Goal: Task Accomplishment & Management: Use online tool/utility

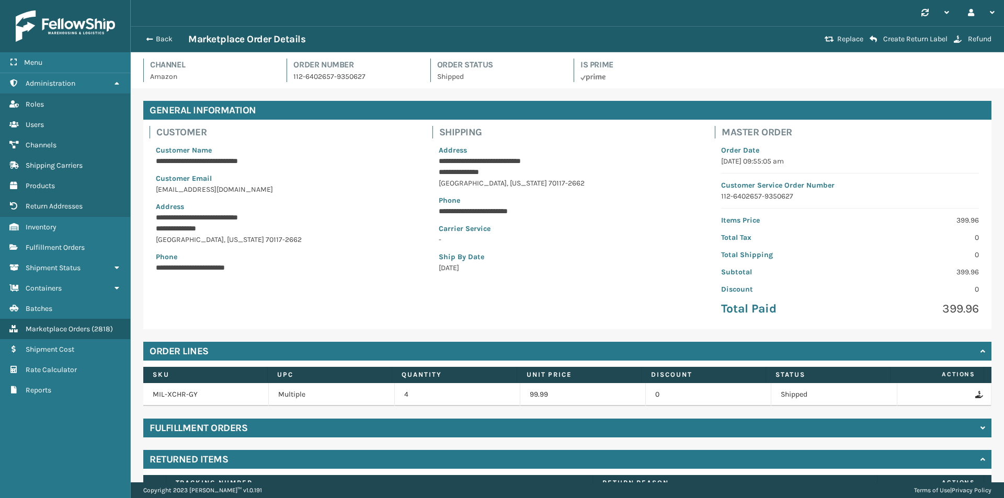
scroll to position [145, 0]
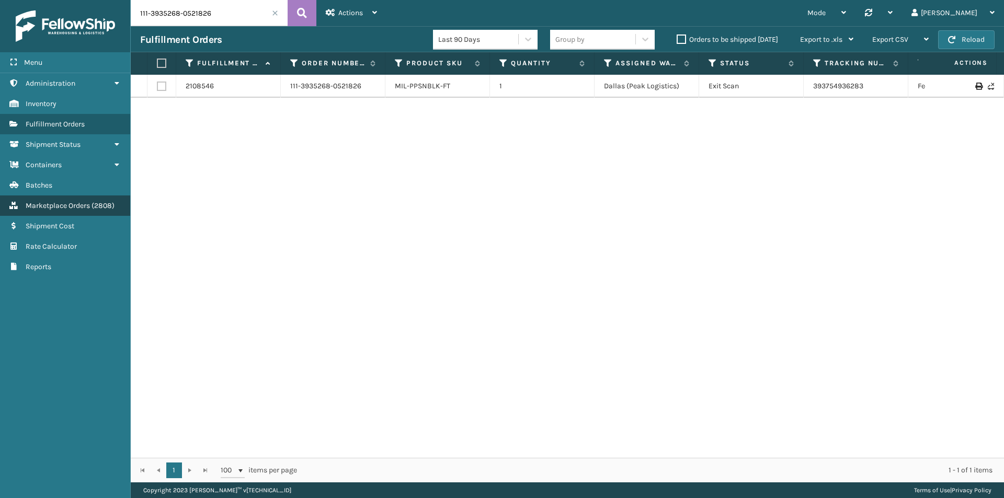
click at [89, 197] on link "Marketplace Orders ( 2808 )" at bounding box center [65, 206] width 130 height 20
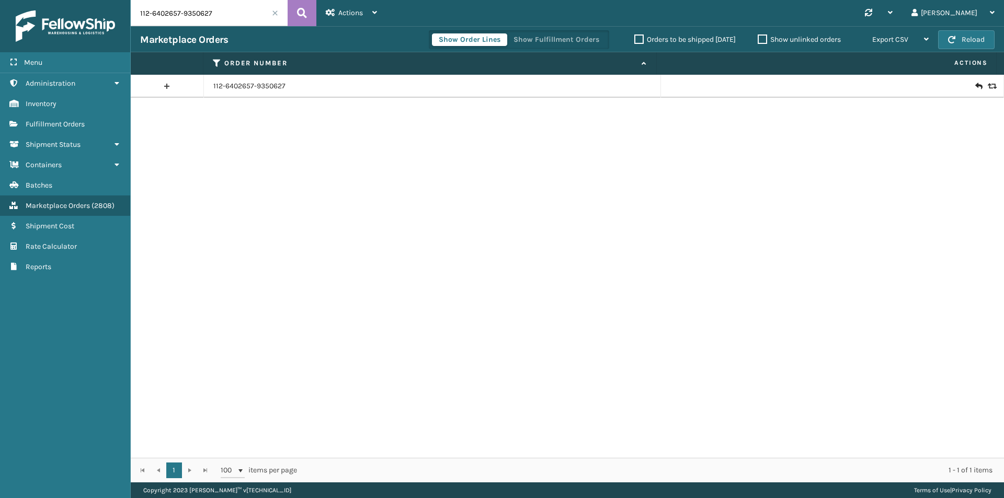
click at [222, 18] on input "112-6402657-9350627" at bounding box center [209, 13] width 157 height 26
paste input "4-1516351-2396218"
type input "114-1516351-2396218"
click at [302, 17] on icon at bounding box center [302, 13] width 10 height 16
click at [975, 84] on icon at bounding box center [978, 86] width 6 height 10
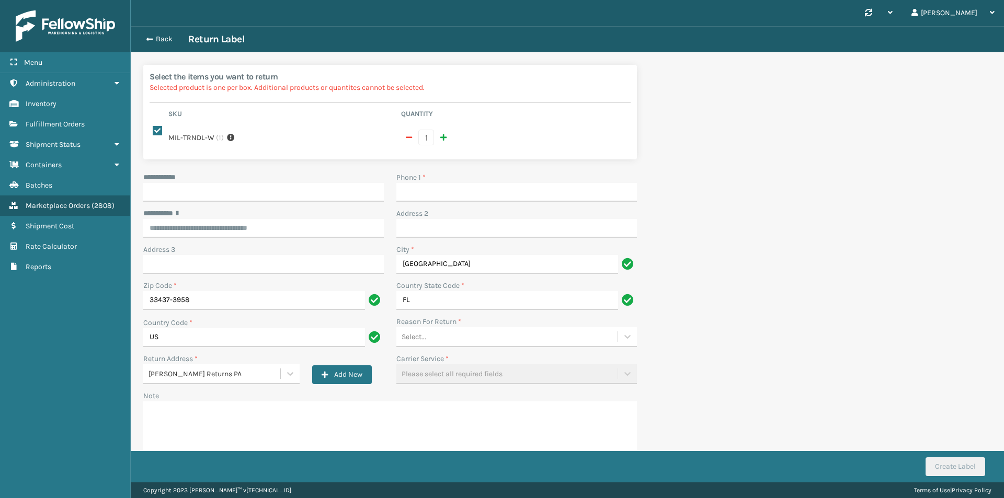
click at [143, 26] on div "Back Return Label" at bounding box center [567, 39] width 873 height 26
click at [154, 38] on button "Back" at bounding box center [164, 39] width 48 height 9
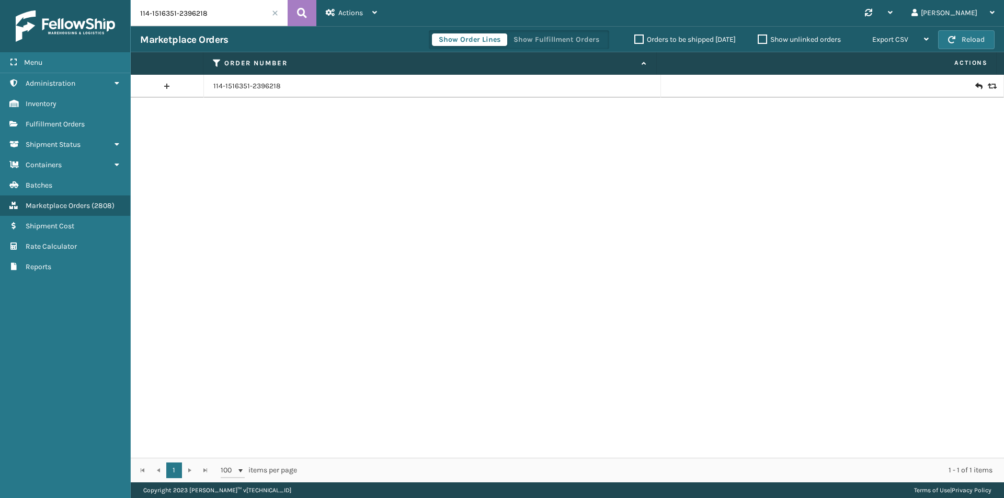
click at [220, 14] on input "114-1516351-2396218" at bounding box center [209, 13] width 157 height 26
paste input "1-2597166-5141027"
type input "111-2597166-5141027"
click at [305, 9] on icon at bounding box center [302, 13] width 10 height 16
click at [975, 86] on icon at bounding box center [978, 86] width 6 height 10
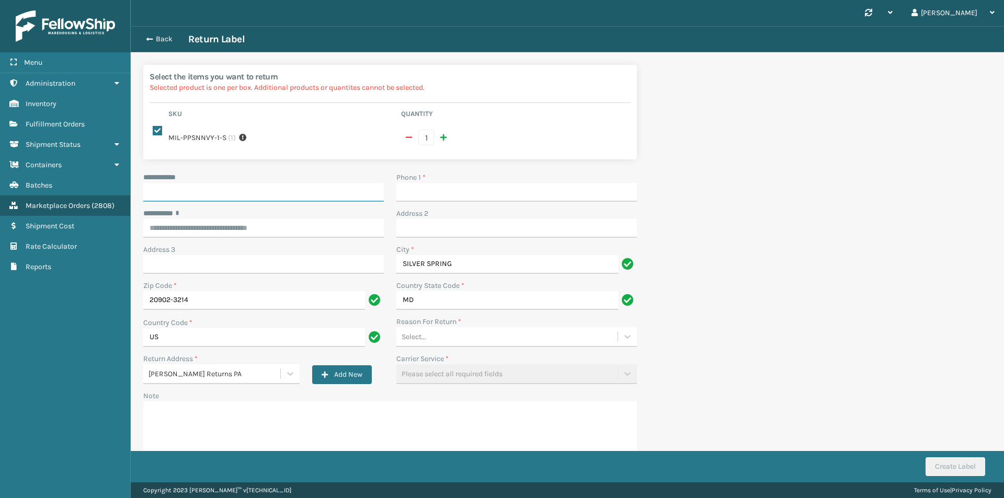
click at [268, 186] on input "**********" at bounding box center [263, 192] width 241 height 19
paste input "****"
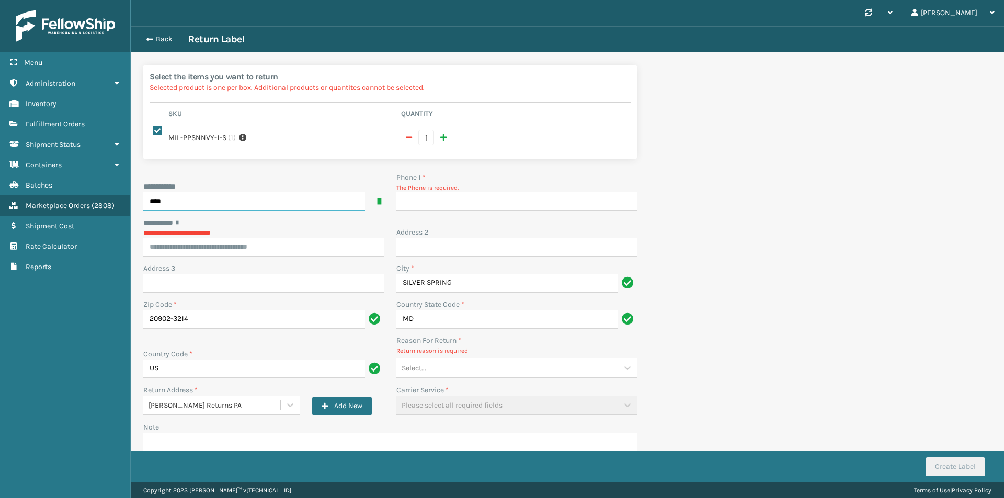
type input "****"
drag, startPoint x: 427, startPoint y: 194, endPoint x: 422, endPoint y: 190, distance: 5.9
click at [427, 194] on input "Phone 1 *" at bounding box center [516, 201] width 241 height 19
type input "9999999999"
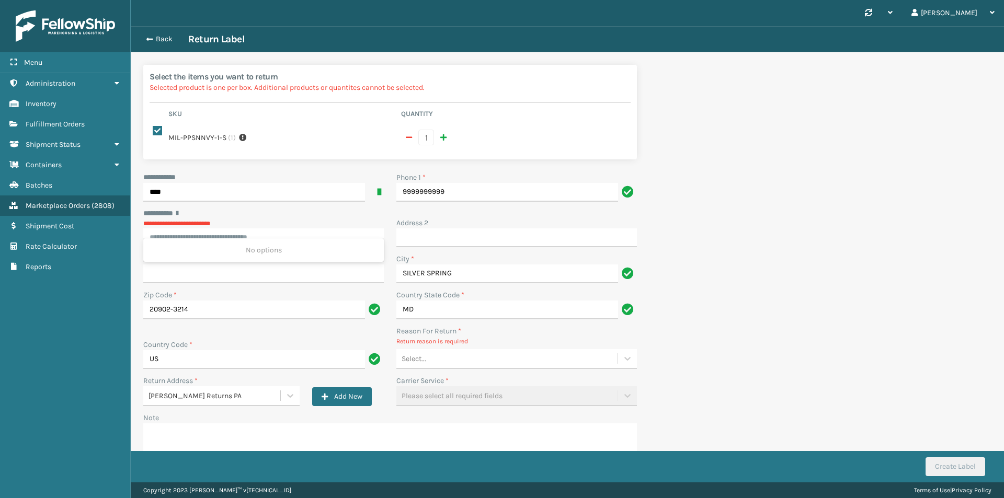
click at [255, 230] on div "**********" at bounding box center [263, 227] width 241 height 39
paste input "**********"
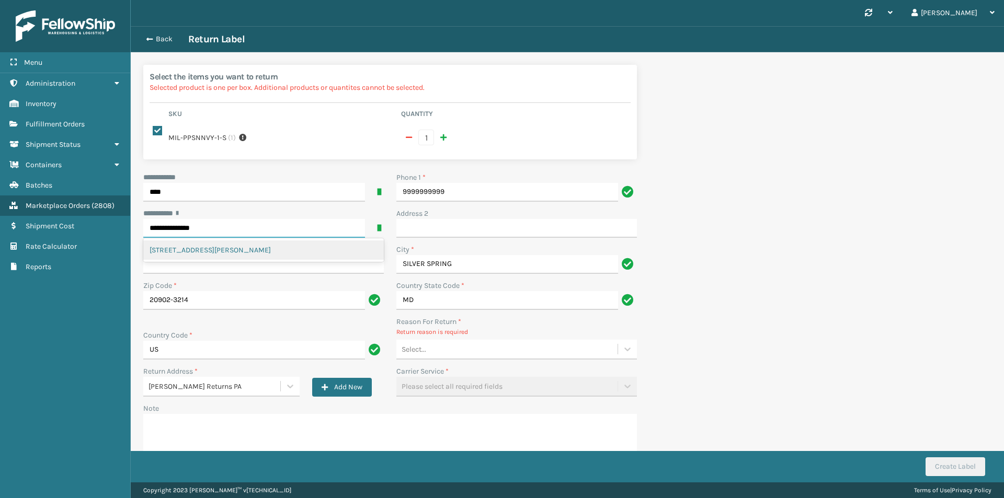
click at [237, 243] on div "904 HOYT ST, SILVER SPRING, MD" at bounding box center [263, 250] width 241 height 19
type input "**********"
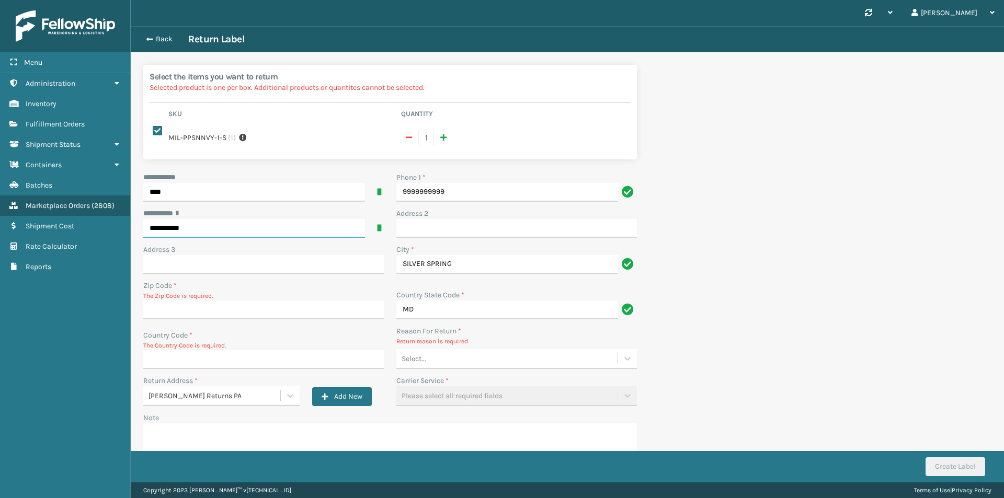
type input "20902-3214"
type input "US"
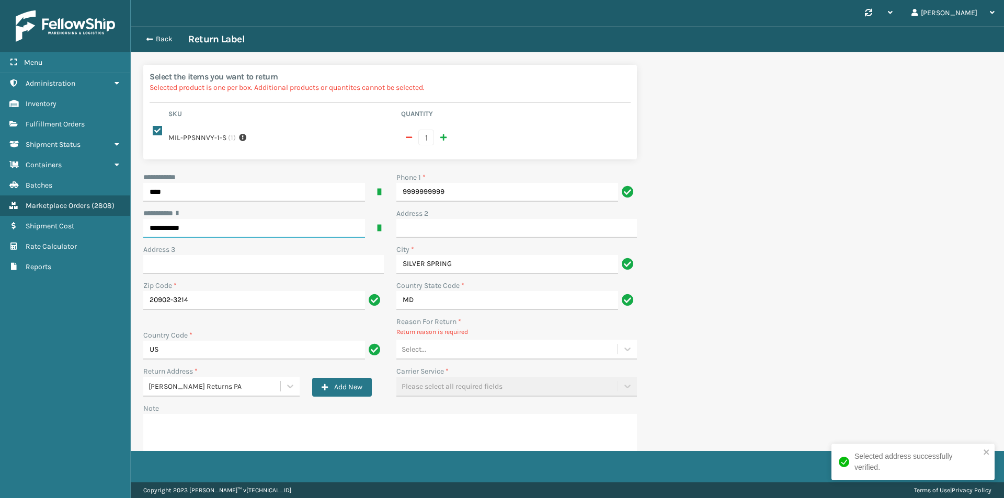
type input "**********"
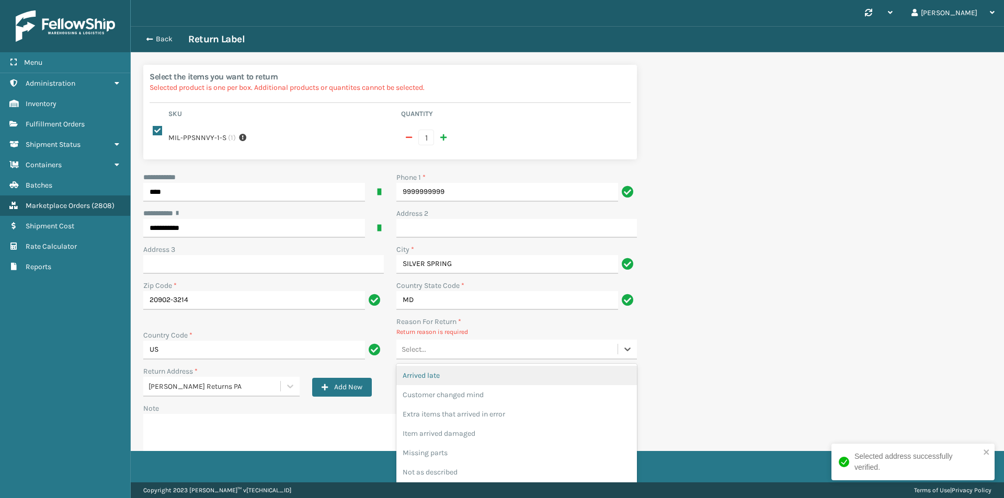
click at [488, 344] on div "Select..." at bounding box center [506, 349] width 221 height 17
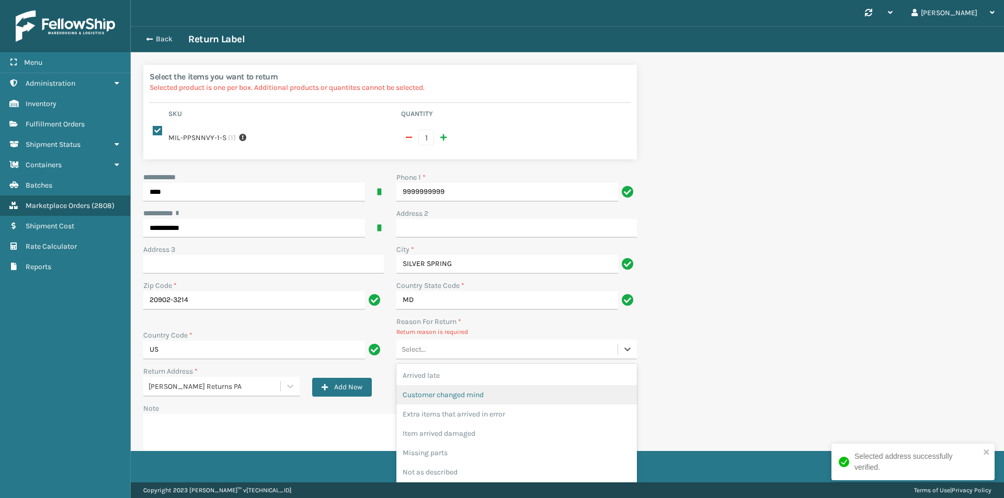
click at [489, 386] on div "Customer changed mind" at bounding box center [516, 394] width 241 height 19
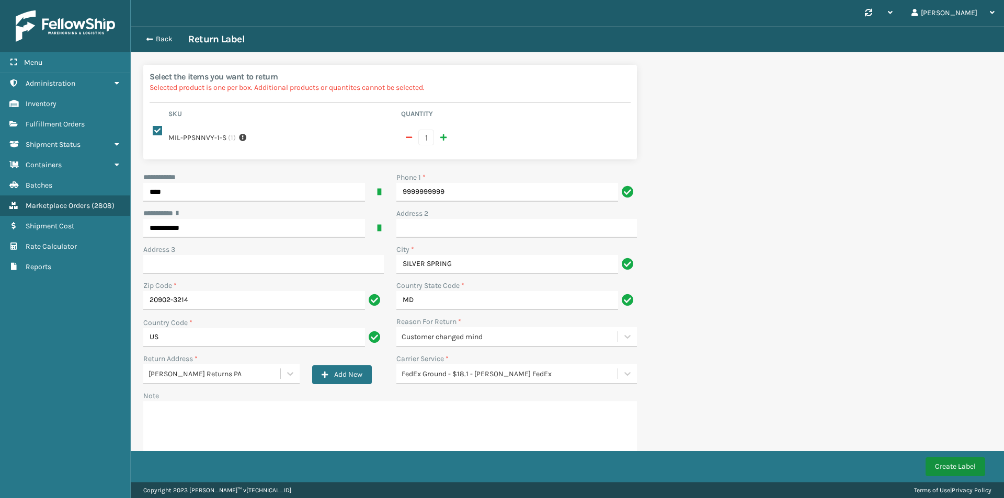
click at [947, 468] on button "Create Label" at bounding box center [955, 466] width 60 height 19
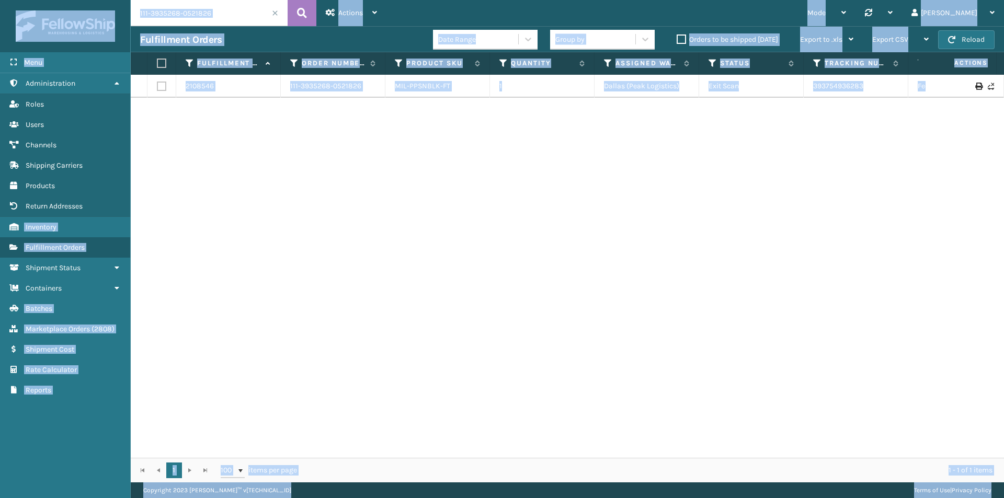
click at [215, 15] on input "111-3935268-0521826" at bounding box center [209, 13] width 157 height 26
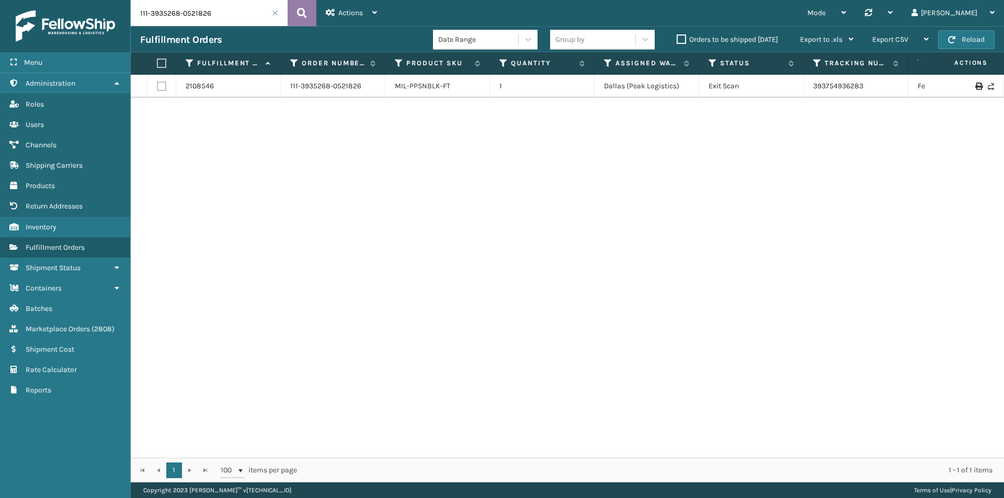
paste input "3-5372398-239385"
click at [304, 10] on icon at bounding box center [302, 13] width 10 height 16
drag, startPoint x: 878, startPoint y: 88, endPoint x: 792, endPoint y: 95, distance: 87.0
click at [792, 95] on tr "2056640 113-5372398-2393856 MIL-ETP-16-A 1 [US_STATE] (TF Fulfillment) Exit Sca…" at bounding box center [716, 91] width 1170 height 33
copy tr "392753272202"
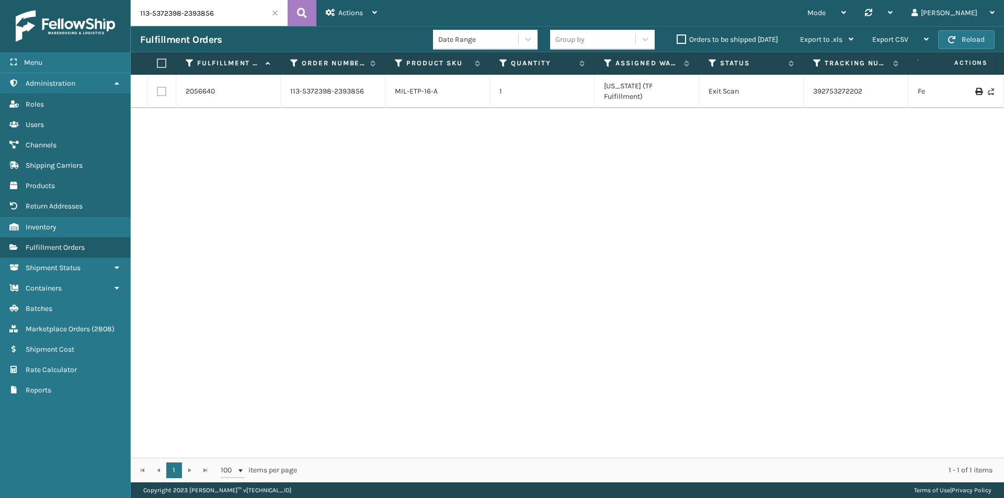
click at [891, 115] on div "2056640 113-5372398-2393856 MIL-ETP-16-A 1 [US_STATE] (TF Fulfillment) Exit Sca…" at bounding box center [567, 266] width 873 height 383
drag, startPoint x: 870, startPoint y: 84, endPoint x: 796, endPoint y: 85, distance: 74.3
click at [796, 85] on tr "2056640 113-5372398-2393856 MIL-ETP-16-A 1 [US_STATE] (TF Fulfillment) Exit Sca…" at bounding box center [716, 91] width 1170 height 33
copy tr "392753272202"
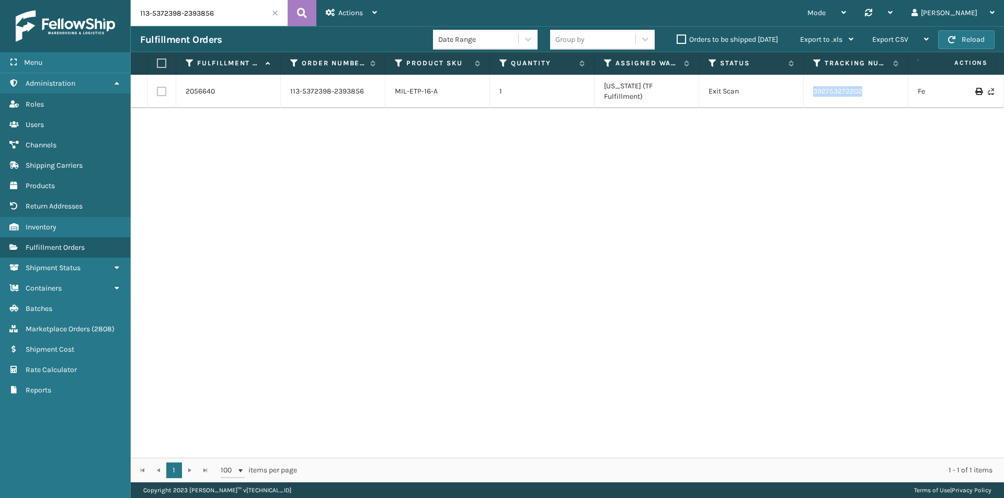
drag, startPoint x: 221, startPoint y: 28, endPoint x: 222, endPoint y: 19, distance: 9.5
click at [221, 22] on div "113-5372398-2393856 Actions Settings Remove All Filters Track Fulfillment Order…" at bounding box center [567, 241] width 873 height 483
click at [223, 17] on input "113-5372398-2393856" at bounding box center [209, 13] width 157 height 26
paste input "4-0446256-7937039"
type input "114-0446256-7937039"
